Goal: Task Accomplishment & Management: Use online tool/utility

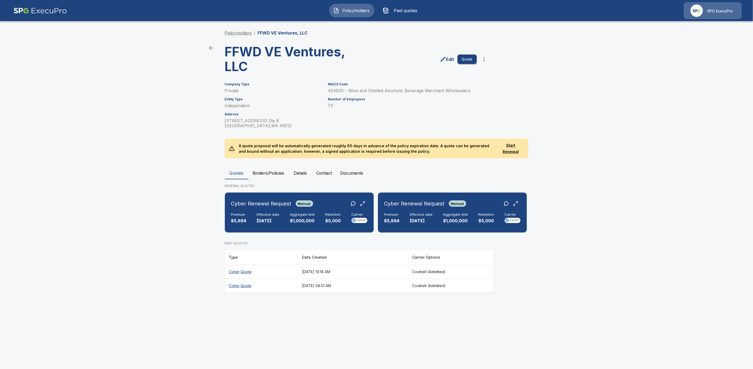
click at [240, 33] on link "Policyholders" at bounding box center [238, 32] width 27 height 5
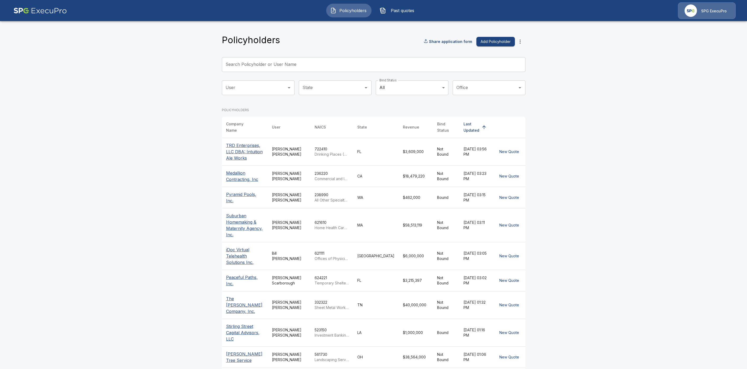
click at [314, 60] on input "Search Policyholder or User Name" at bounding box center [371, 64] width 298 height 15
paste input "**********"
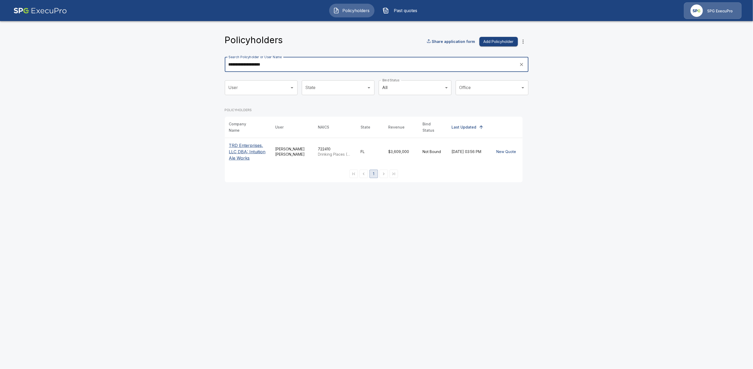
type input "**********"
click at [234, 150] on p "TRD Enterprises, LLC DBA: Intuition Ale Works" at bounding box center [248, 151] width 38 height 19
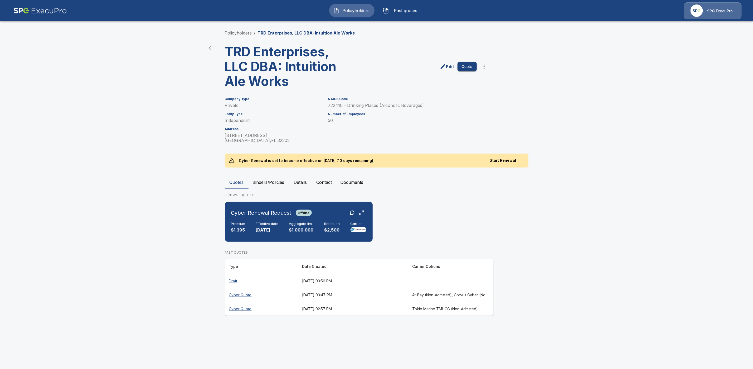
click at [450, 294] on th "At-Bay (Non-Admitted), Corvus Cyber (Non-Admitted), Beazley, Elpha (Non-Admitte…" at bounding box center [451, 295] width 86 height 14
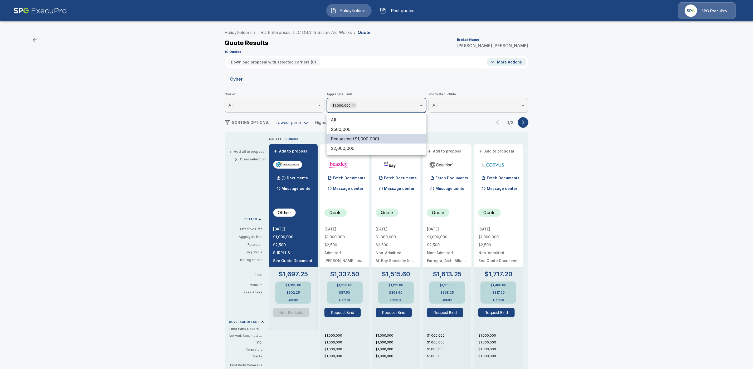
click at [386, 101] on body "Policyholders Past quotes SPG ExecuPro Policyholders / TRD Enterprises, LLC DBA…" at bounding box center [376, 268] width 753 height 536
click at [360, 120] on li "All" at bounding box center [376, 119] width 100 height 9
click at [592, 135] on div at bounding box center [376, 184] width 753 height 369
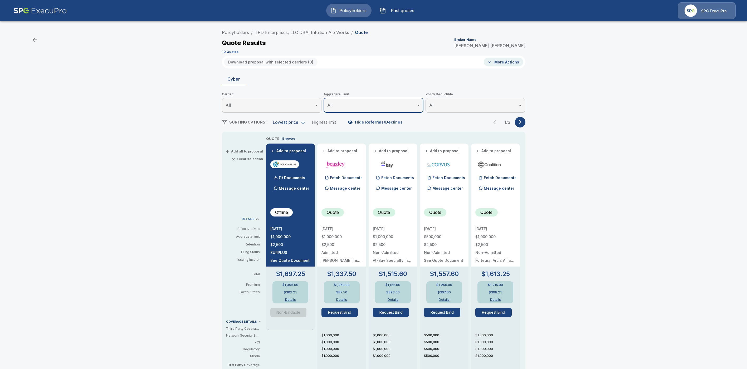
click at [523, 121] on icon "button" at bounding box center [519, 122] width 5 height 5
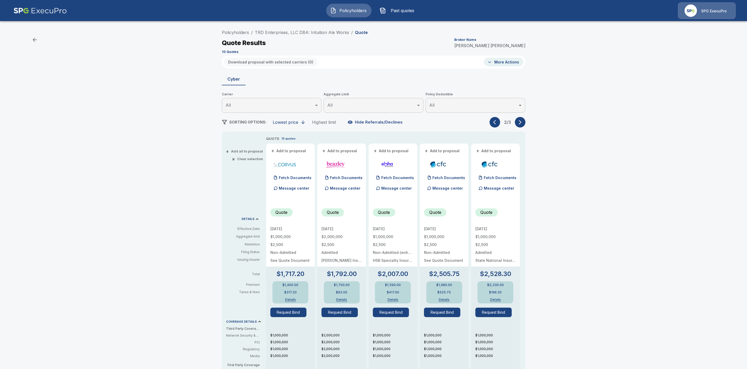
click at [523, 121] on icon "button" at bounding box center [519, 122] width 5 height 5
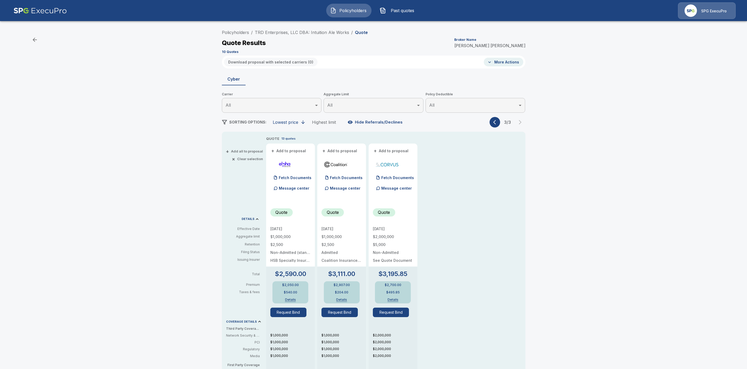
click at [498, 123] on icon "button" at bounding box center [495, 122] width 5 height 5
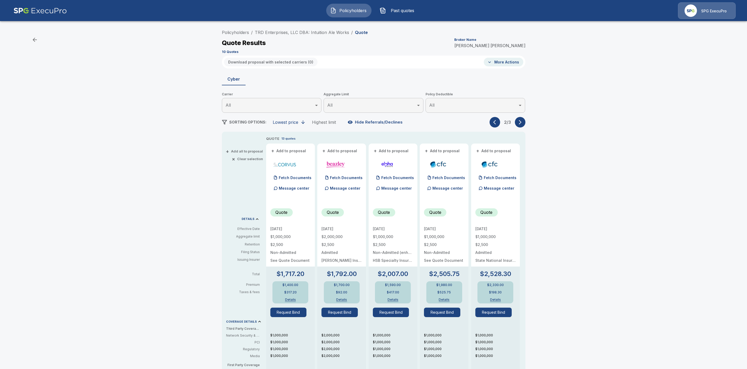
click at [498, 123] on icon "button" at bounding box center [495, 122] width 5 height 5
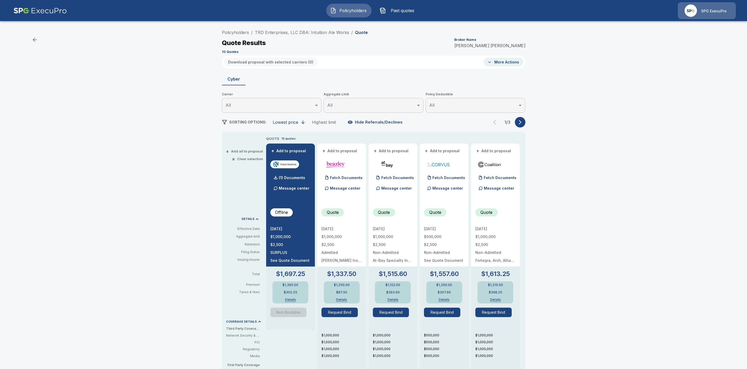
click at [525, 123] on button "button" at bounding box center [520, 122] width 11 height 11
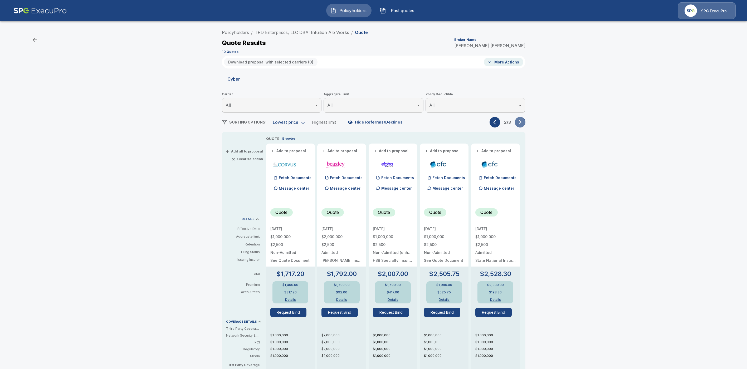
click at [525, 123] on button "button" at bounding box center [520, 122] width 11 height 11
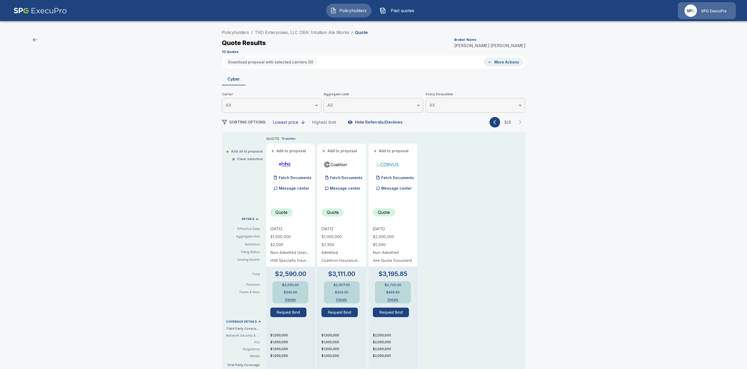
click at [635, 156] on div "Policyholders / TRD Enterprises, LLC DBA: Intuition Ale Works / Quote Quote Res…" at bounding box center [373, 280] width 747 height 511
click at [302, 31] on link "TRD Enterprises, LLC DBA: Intuition Ale Works" at bounding box center [302, 32] width 94 height 5
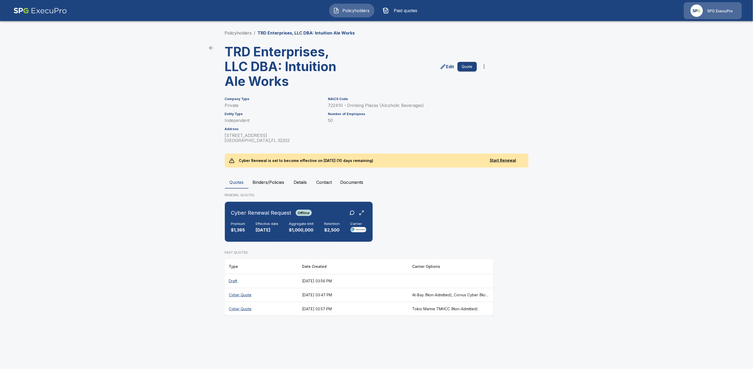
click at [231, 279] on th "Draft" at bounding box center [261, 281] width 73 height 14
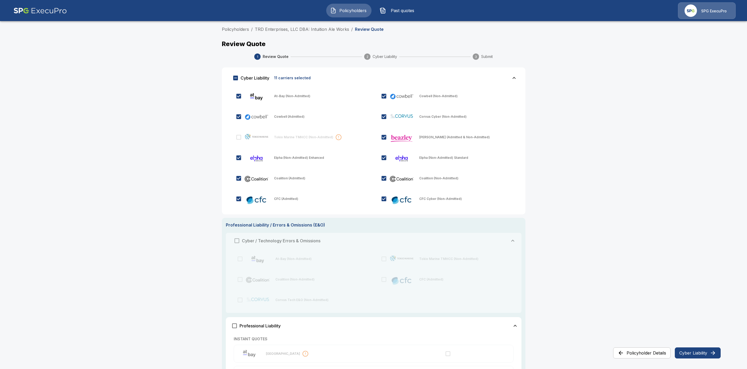
click at [702, 352] on button "Cyber Liability" at bounding box center [698, 353] width 46 height 11
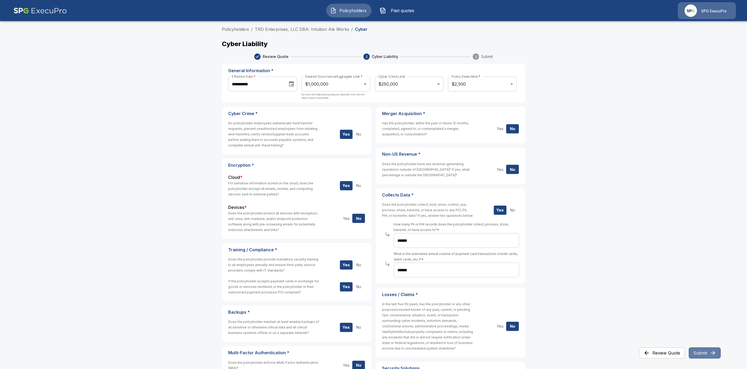
click at [710, 355] on icon "button" at bounding box center [713, 353] width 6 height 6
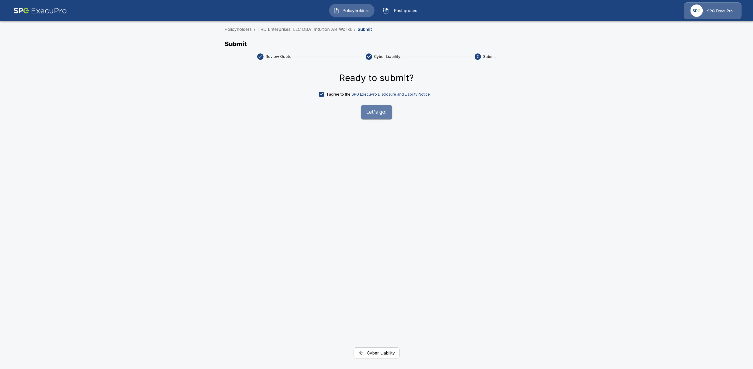
click at [365, 112] on button "Let's go!" at bounding box center [376, 112] width 31 height 14
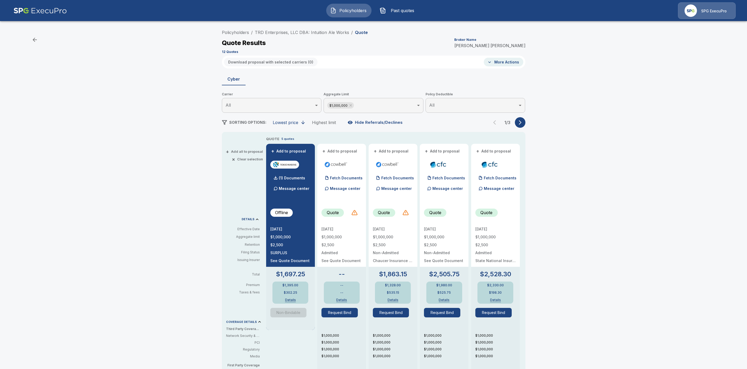
click at [523, 122] on icon "button" at bounding box center [519, 122] width 5 height 5
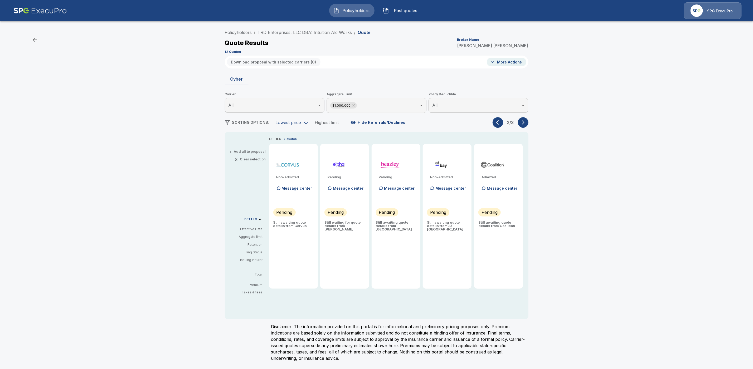
click at [524, 124] on icon "button" at bounding box center [522, 122] width 5 height 5
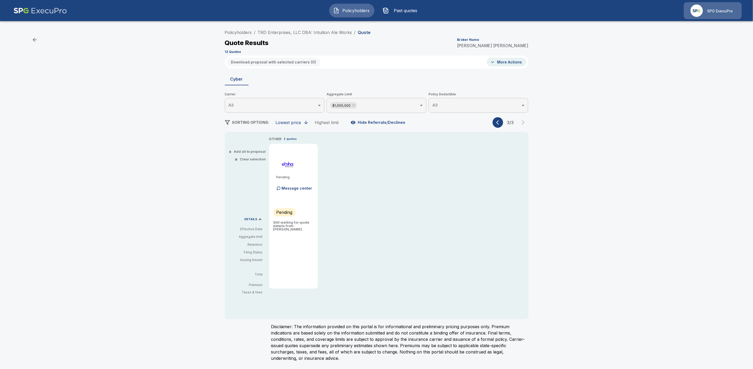
click at [497, 124] on icon "button" at bounding box center [498, 122] width 5 height 5
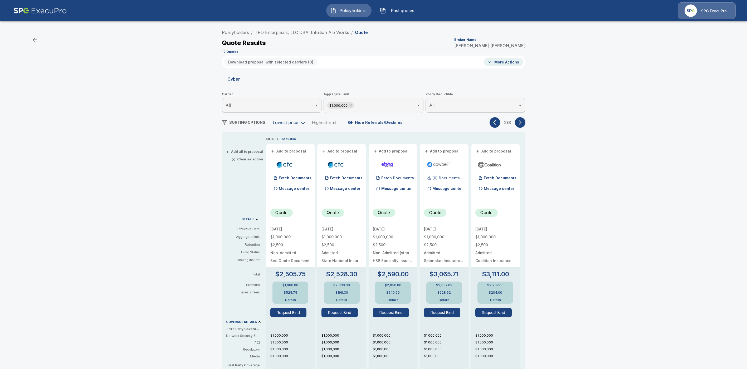
click at [440, 179] on p "(0) Documents" at bounding box center [445, 178] width 27 height 4
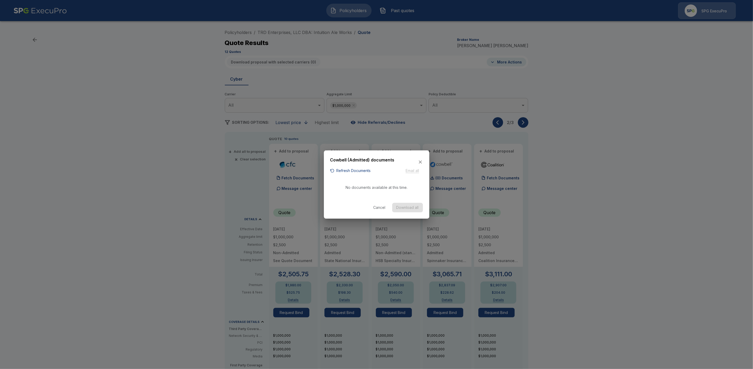
click at [345, 170] on button "Refresh Documents" at bounding box center [350, 171] width 41 height 7
click at [421, 161] on icon "button" at bounding box center [420, 162] width 5 height 5
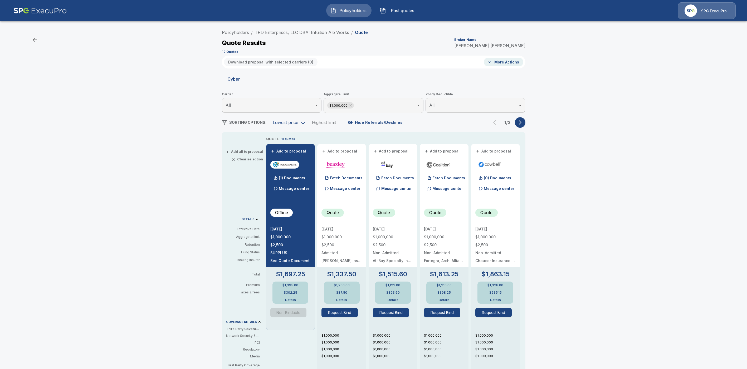
click at [503, 62] on button "More Actions" at bounding box center [504, 62] width 40 height 9
click at [506, 92] on li "Fetch documents" at bounding box center [517, 91] width 59 height 9
click at [521, 121] on icon "button" at bounding box center [520, 122] width 3 height 4
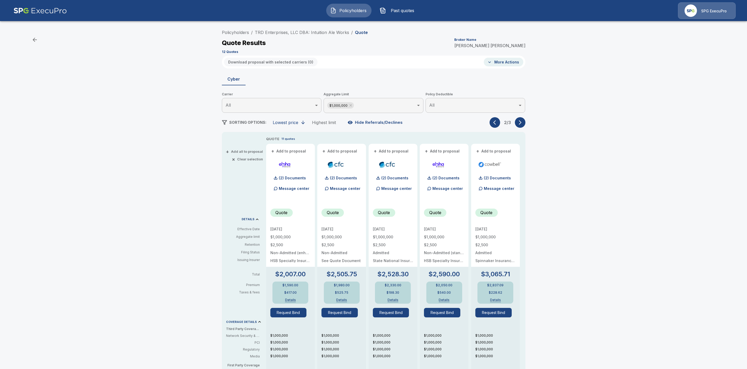
click at [523, 124] on icon "button" at bounding box center [519, 122] width 5 height 5
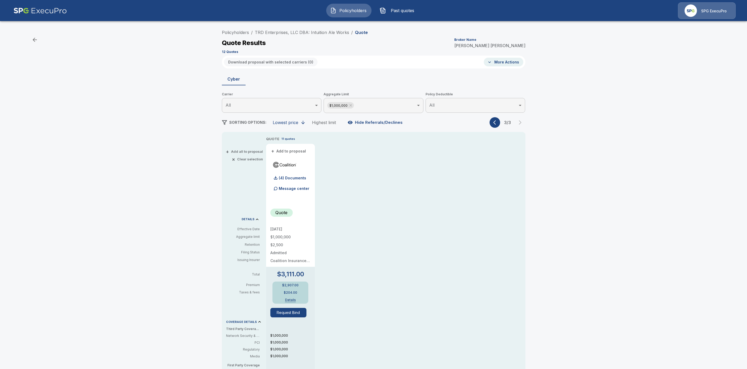
click at [498, 124] on icon "button" at bounding box center [495, 122] width 5 height 5
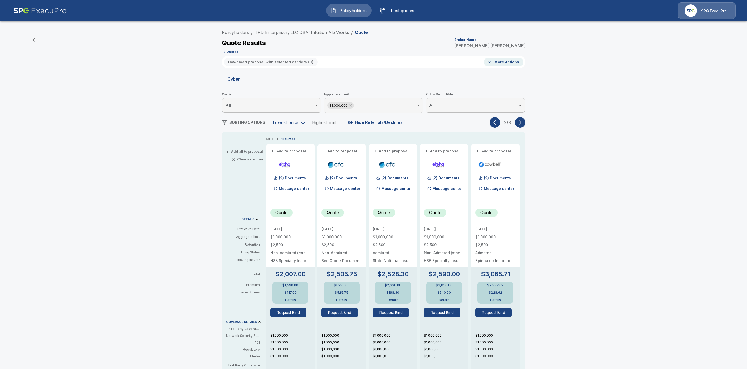
click at [498, 122] on icon "button" at bounding box center [495, 122] width 5 height 5
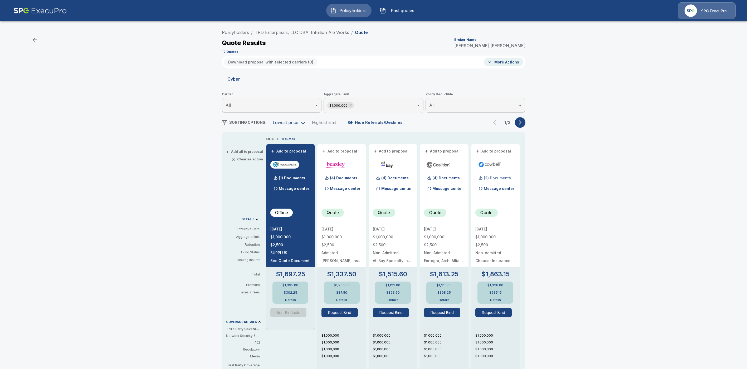
click at [504, 176] on p "(2) Documents" at bounding box center [497, 178] width 27 height 4
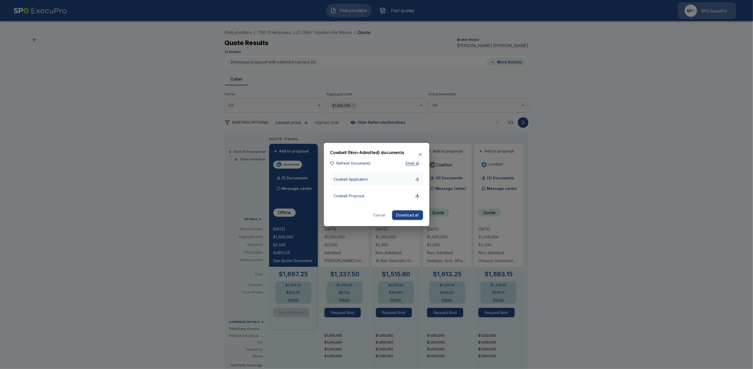
click at [418, 180] on div "button" at bounding box center [417, 179] width 4 height 4
click at [417, 197] on div "button" at bounding box center [417, 196] width 4 height 4
click at [420, 154] on icon "button" at bounding box center [420, 154] width 5 height 5
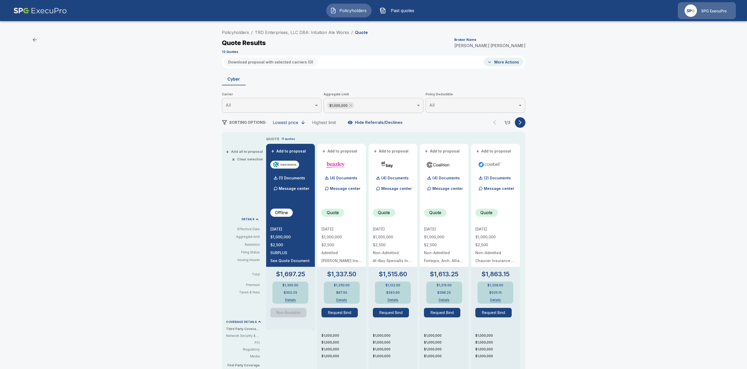
click at [523, 122] on icon "button" at bounding box center [519, 122] width 5 height 5
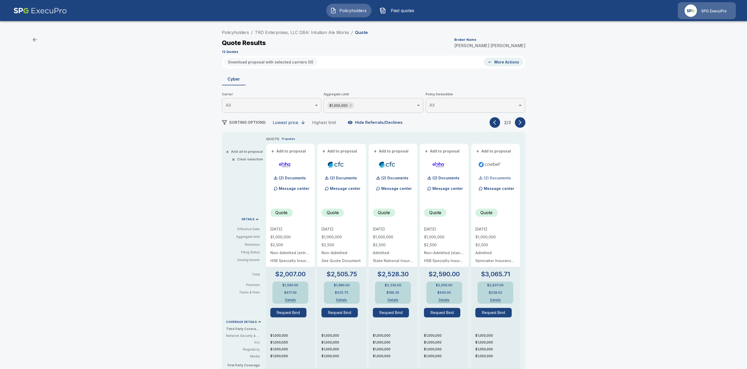
click at [507, 179] on p "(2) Documents" at bounding box center [497, 178] width 27 height 4
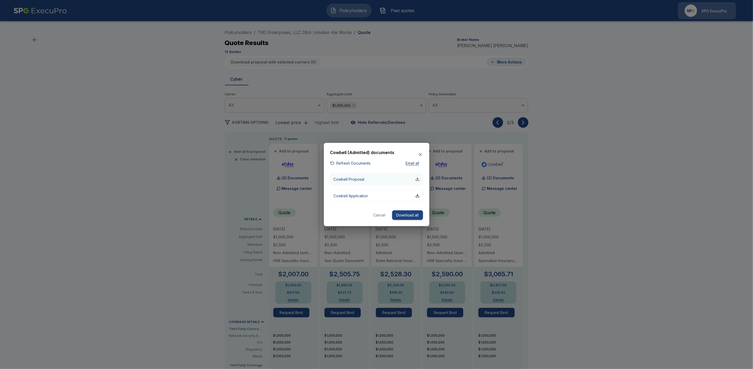
click at [417, 178] on div "button" at bounding box center [417, 179] width 4 height 4
click at [419, 194] on div "button" at bounding box center [417, 196] width 4 height 4
click at [421, 156] on icon "button" at bounding box center [420, 154] width 5 height 5
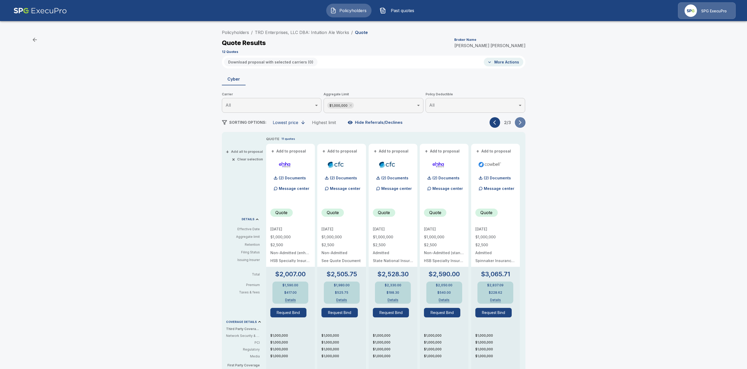
click at [523, 124] on icon "button" at bounding box center [519, 122] width 5 height 5
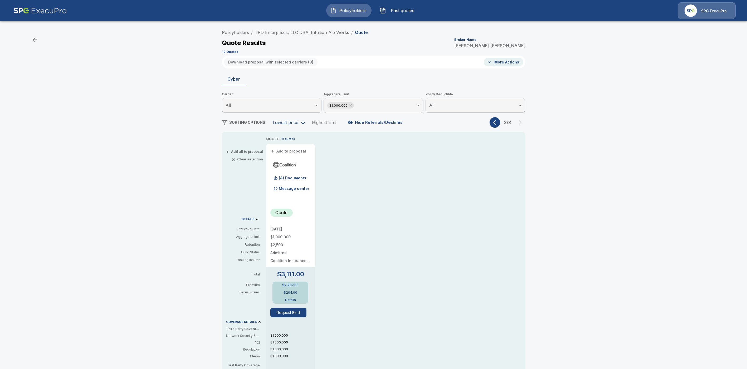
click at [496, 122] on icon "button" at bounding box center [494, 122] width 3 height 4
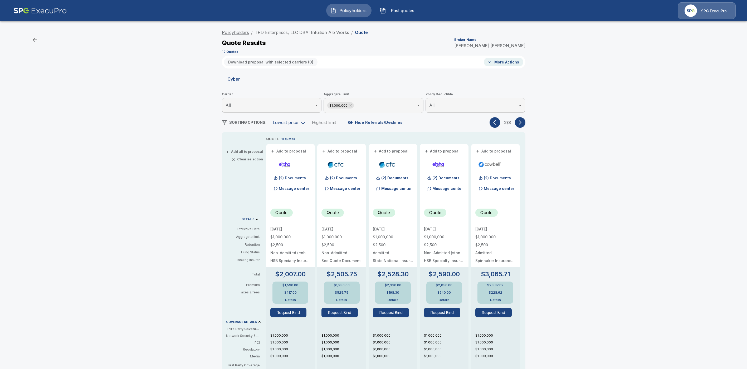
click at [232, 33] on link "Policyholders" at bounding box center [235, 32] width 27 height 5
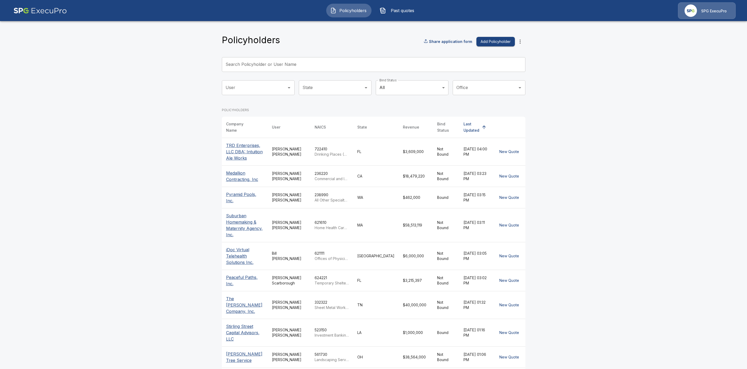
click at [251, 71] on input "Search Policyholder or User Name" at bounding box center [371, 64] width 298 height 15
paste input "**********"
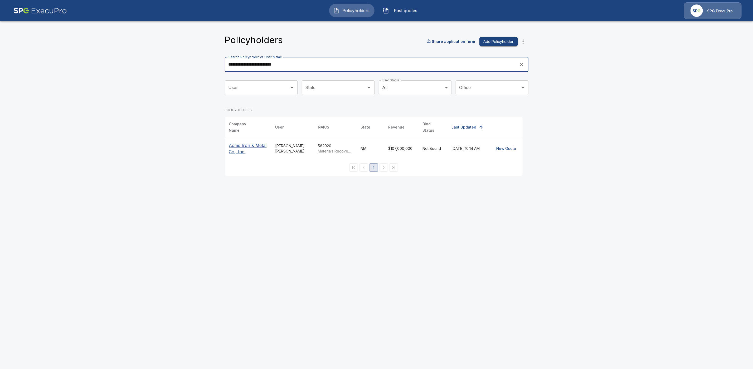
type input "**********"
click at [233, 143] on p "Acme Iron & Metal Co., Inc." at bounding box center [248, 148] width 38 height 13
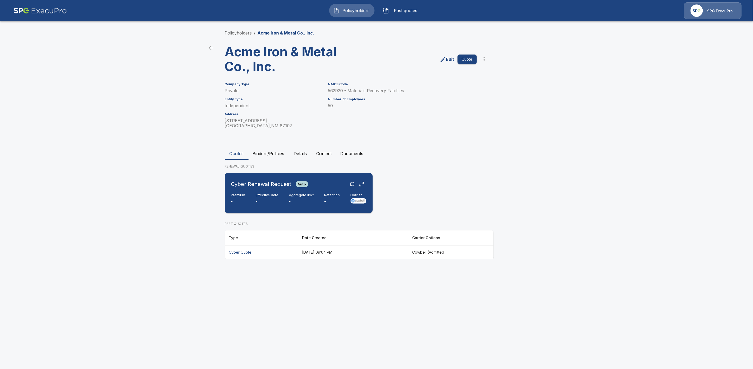
click at [325, 180] on div "Cyber Renewal Request Auto" at bounding box center [298, 183] width 135 height 9
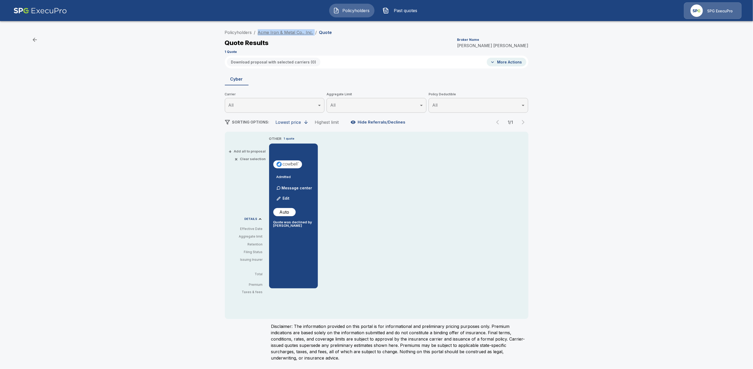
drag, startPoint x: 312, startPoint y: 33, endPoint x: 258, endPoint y: 33, distance: 54.5
click at [258, 33] on ol "Policyholders / Acme Iron & Metal Co., Inc. / Quote" at bounding box center [278, 32] width 107 height 6
copy ol "Acme Iron & Metal Co., Inc. /"
